Goal: Task Accomplishment & Management: Manage account settings

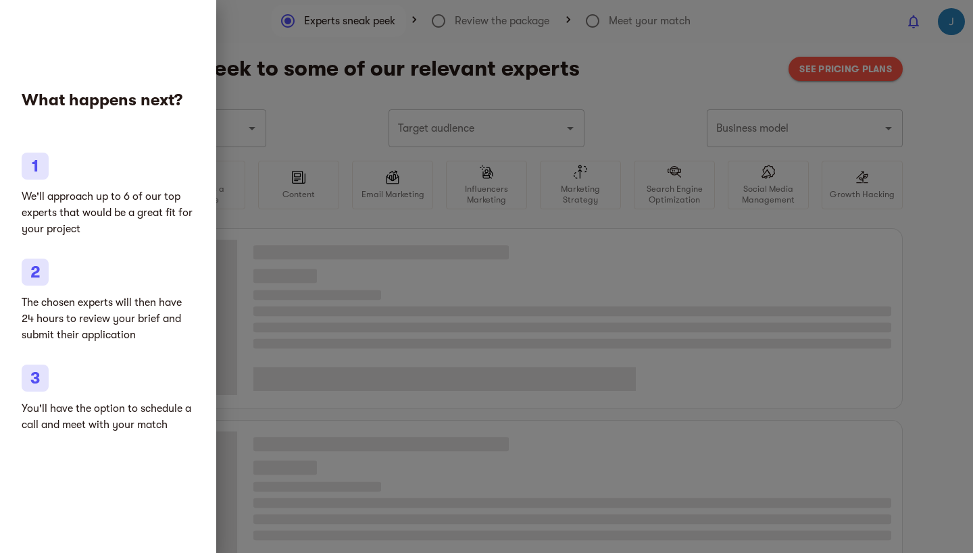
type input "Marketing agencies"
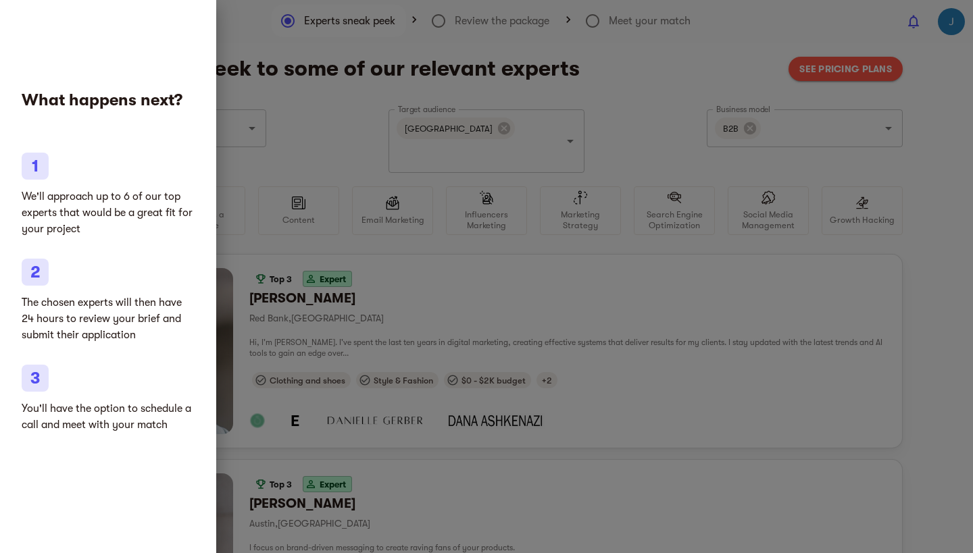
click at [647, 78] on div at bounding box center [486, 276] width 973 height 553
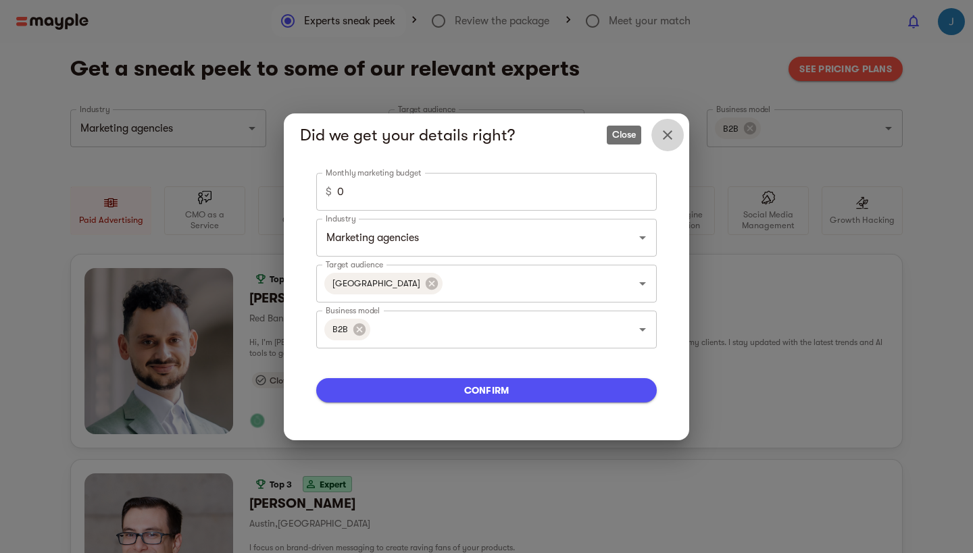
click at [674, 133] on icon "Close" at bounding box center [667, 135] width 16 height 16
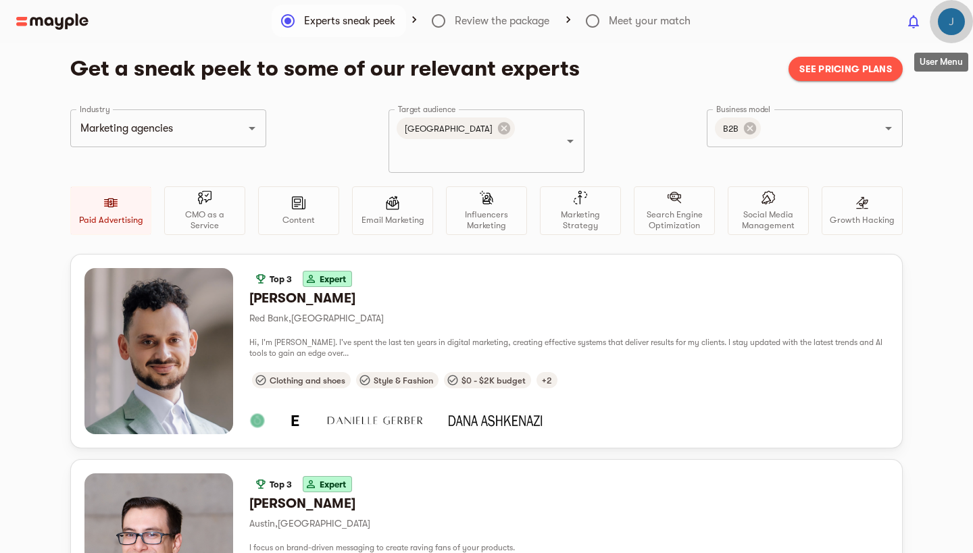
click at [953, 32] on img "button" at bounding box center [951, 21] width 27 height 27
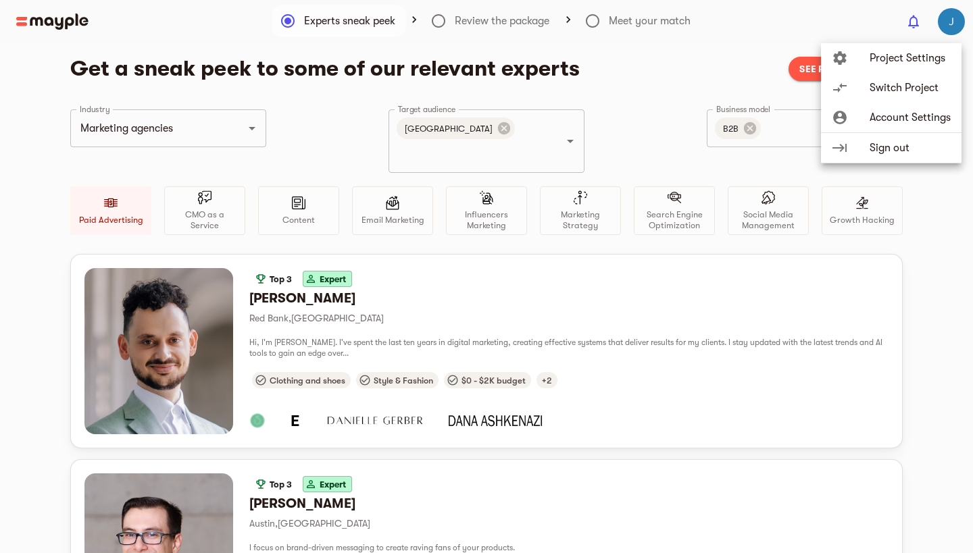
click at [911, 123] on span "Account Settings" at bounding box center [910, 117] width 81 height 16
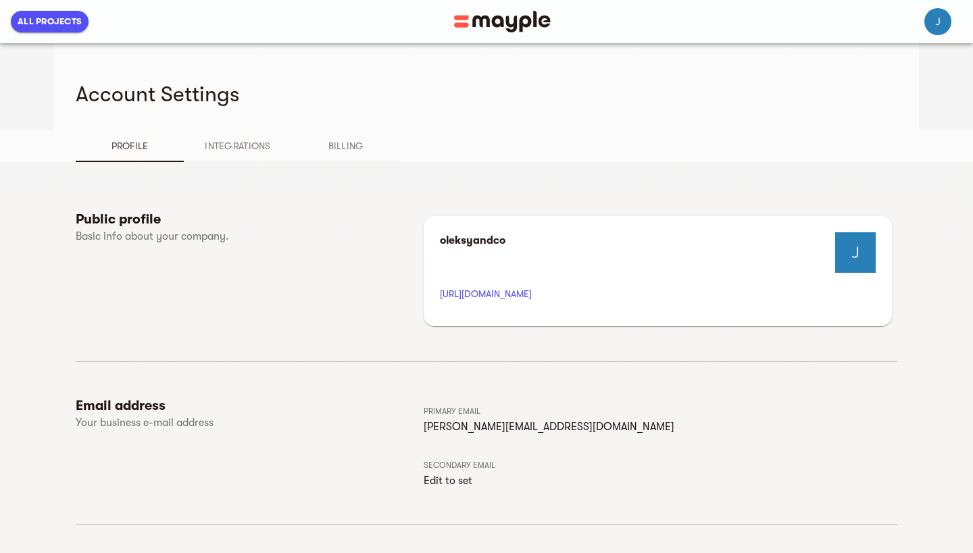
click at [274, 146] on span "Integrations" at bounding box center [238, 146] width 92 height 16
